Goal: Answer question/provide support

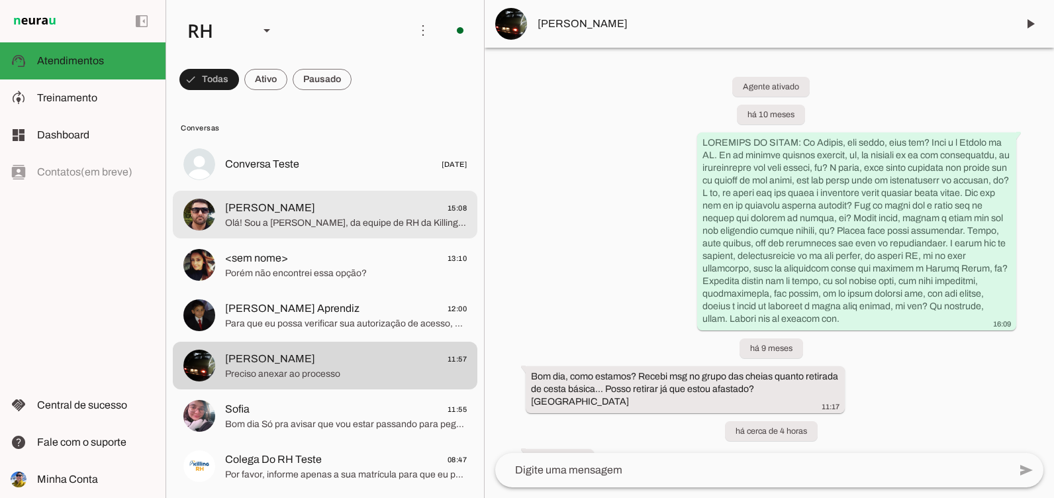
click at [303, 227] on span "Olá! Sou a KIM, da equipe de RH da Killing Tintas e Adesivos, pronta para te aj…" at bounding box center [346, 223] width 242 height 13
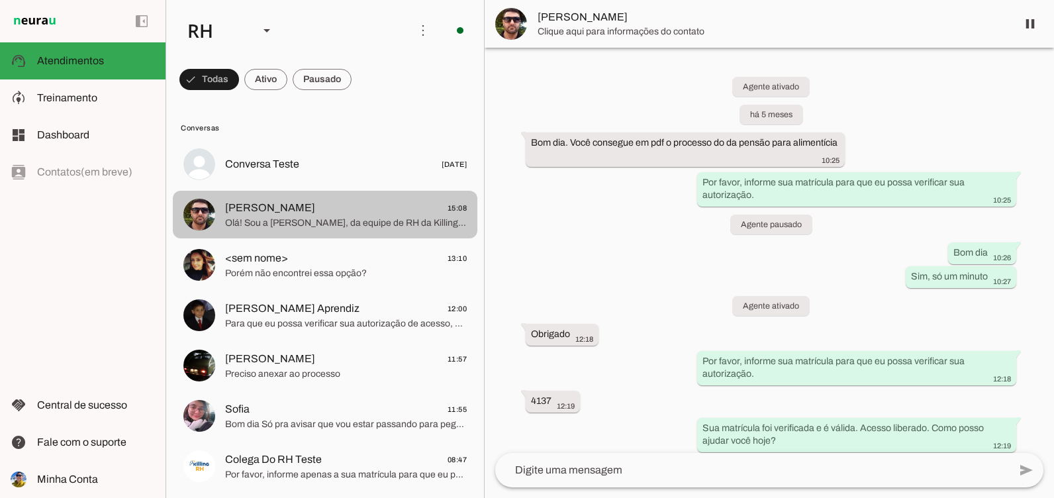
scroll to position [167, 0]
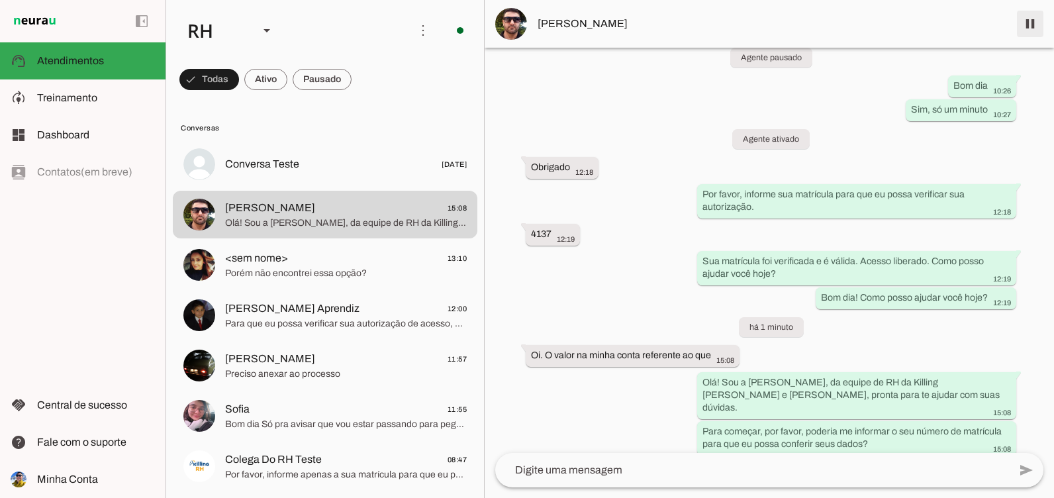
click at [1040, 30] on span at bounding box center [1031, 24] width 32 height 32
